Goal: Use online tool/utility: Utilize a website feature to perform a specific function

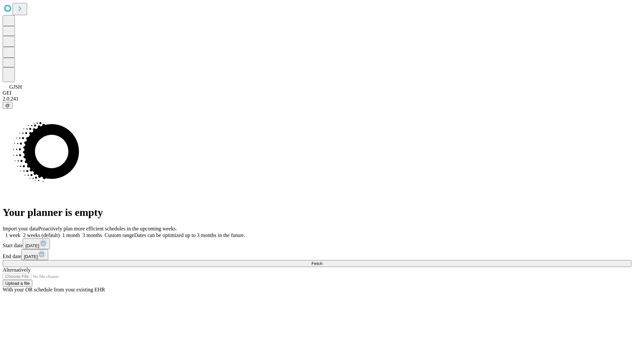
click at [322, 261] on span "Fetch" at bounding box center [316, 263] width 11 height 5
